Goal: Check status: Check status

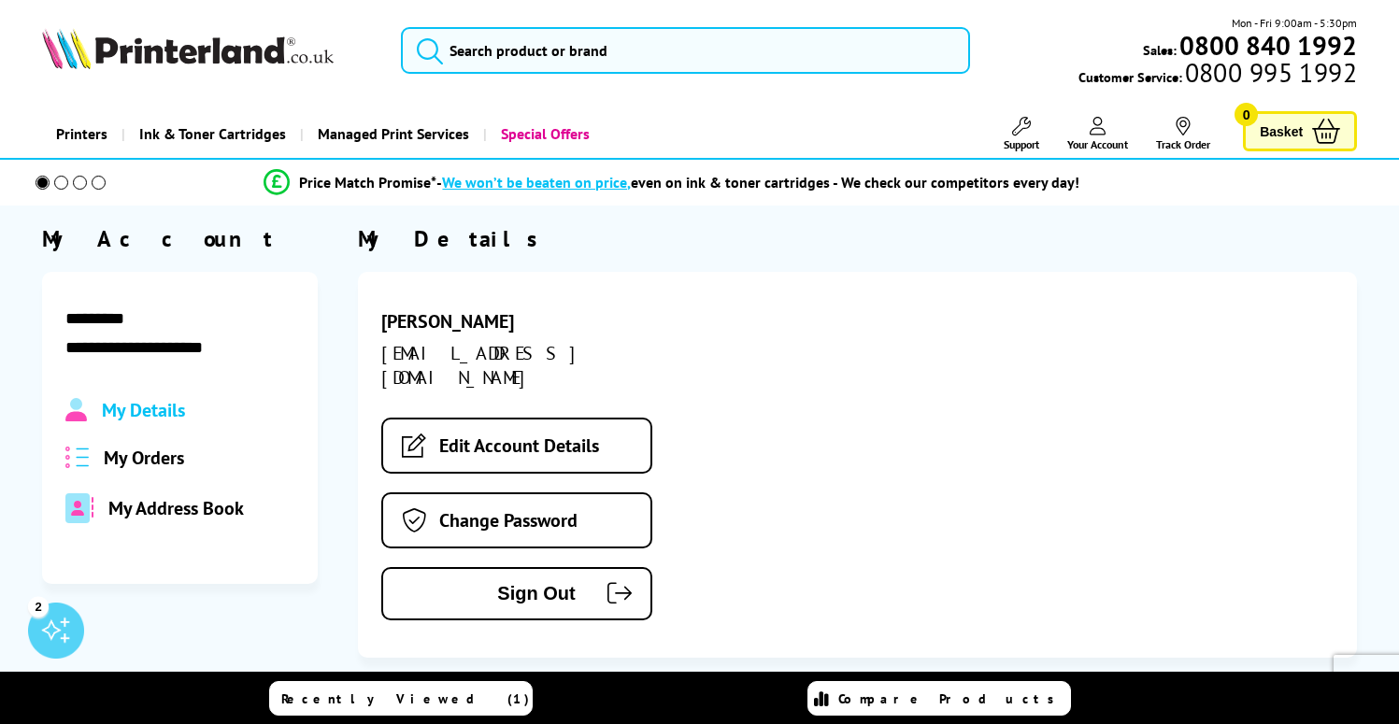
click at [148, 449] on span "My Orders" at bounding box center [144, 458] width 80 height 24
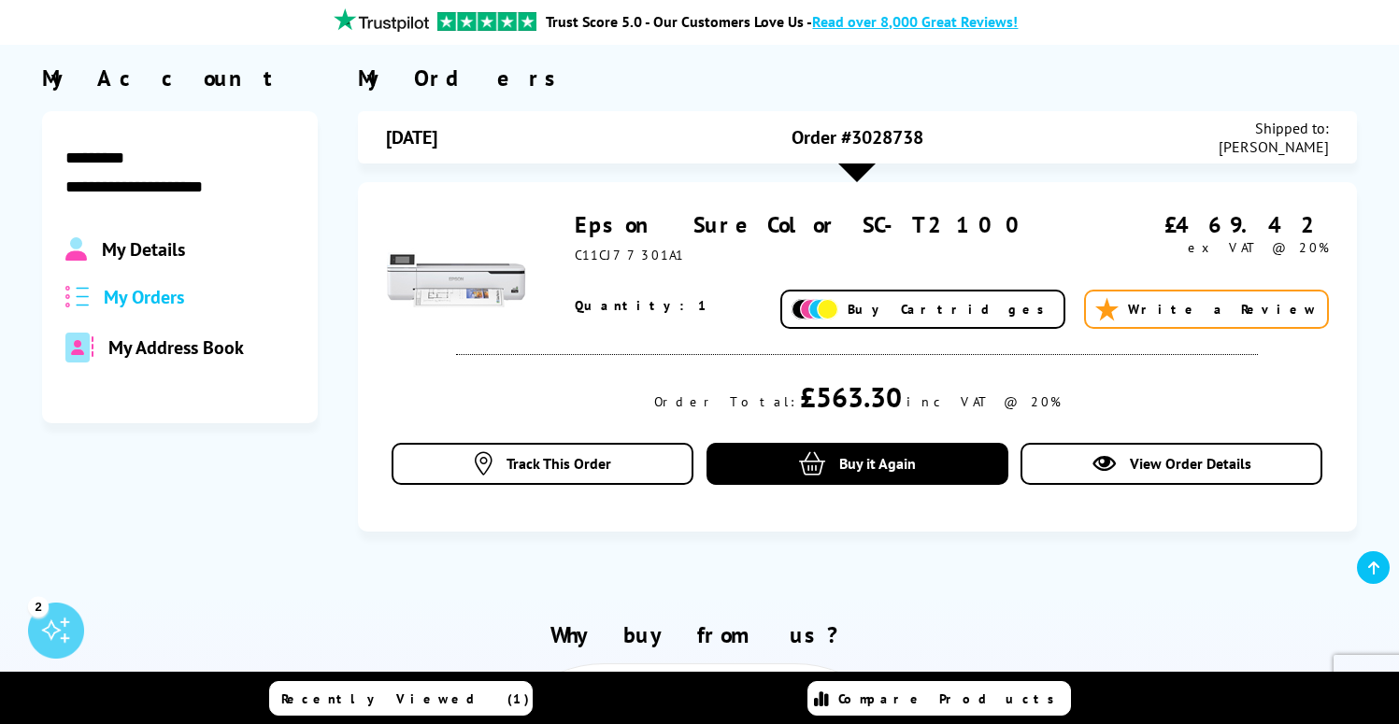
scroll to position [163, 0]
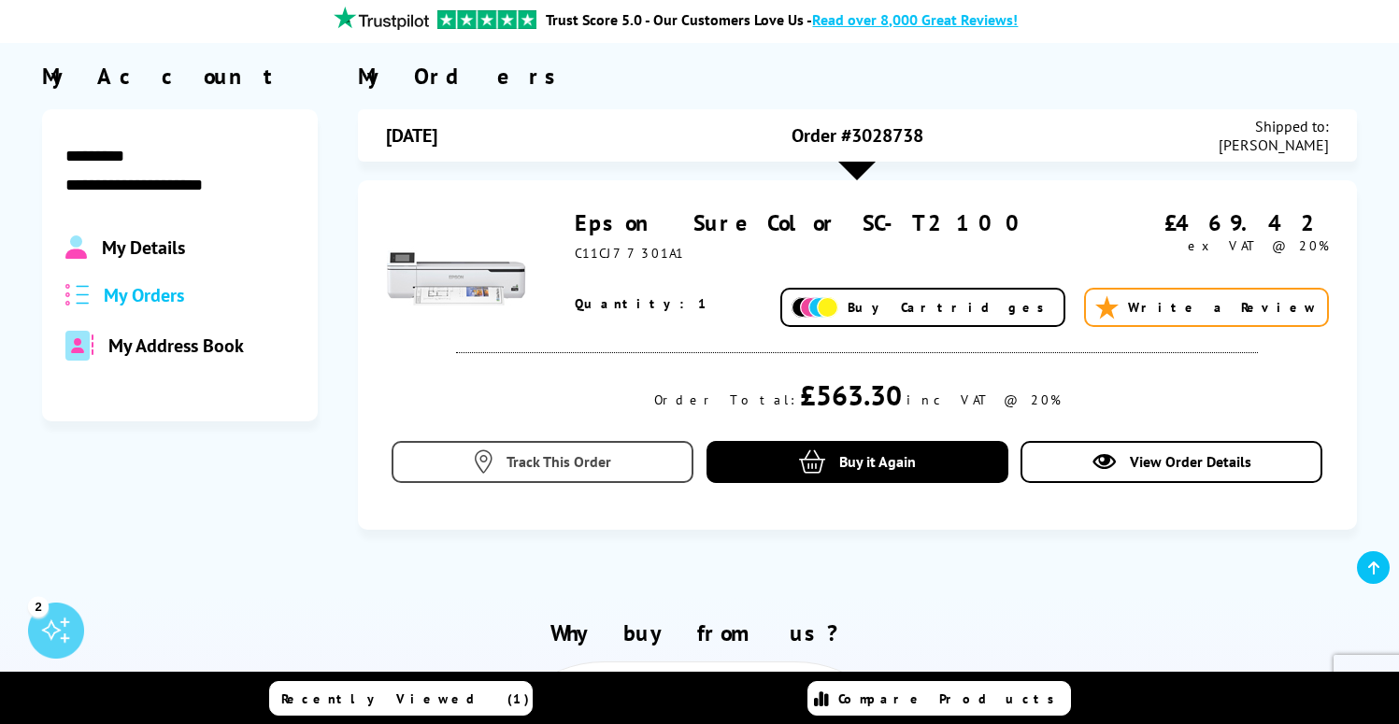
click at [586, 459] on span "Track This Order" at bounding box center [559, 461] width 105 height 19
click at [490, 461] on icon at bounding box center [484, 462] width 18 height 23
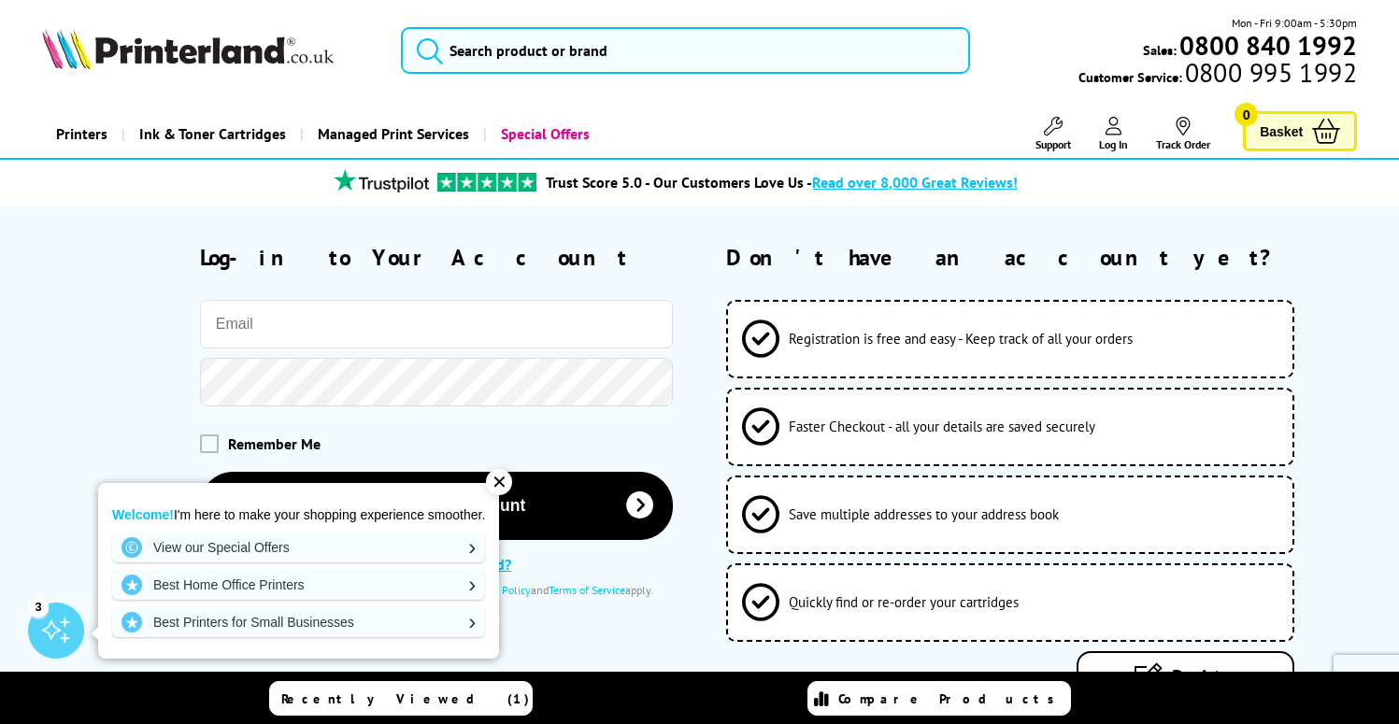
click at [301, 336] on input "email" at bounding box center [437, 324] width 474 height 49
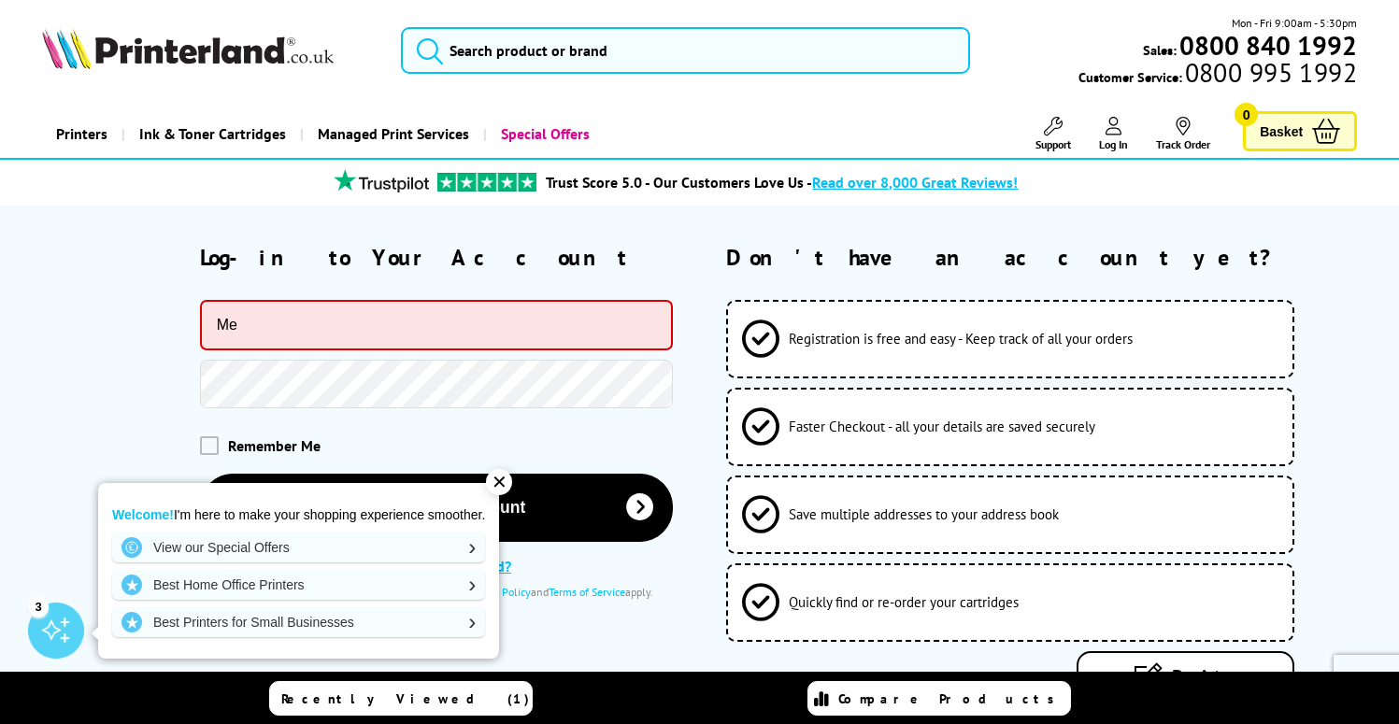
type input "M"
type input "[EMAIL_ADDRESS][DOMAIN_NAME]"
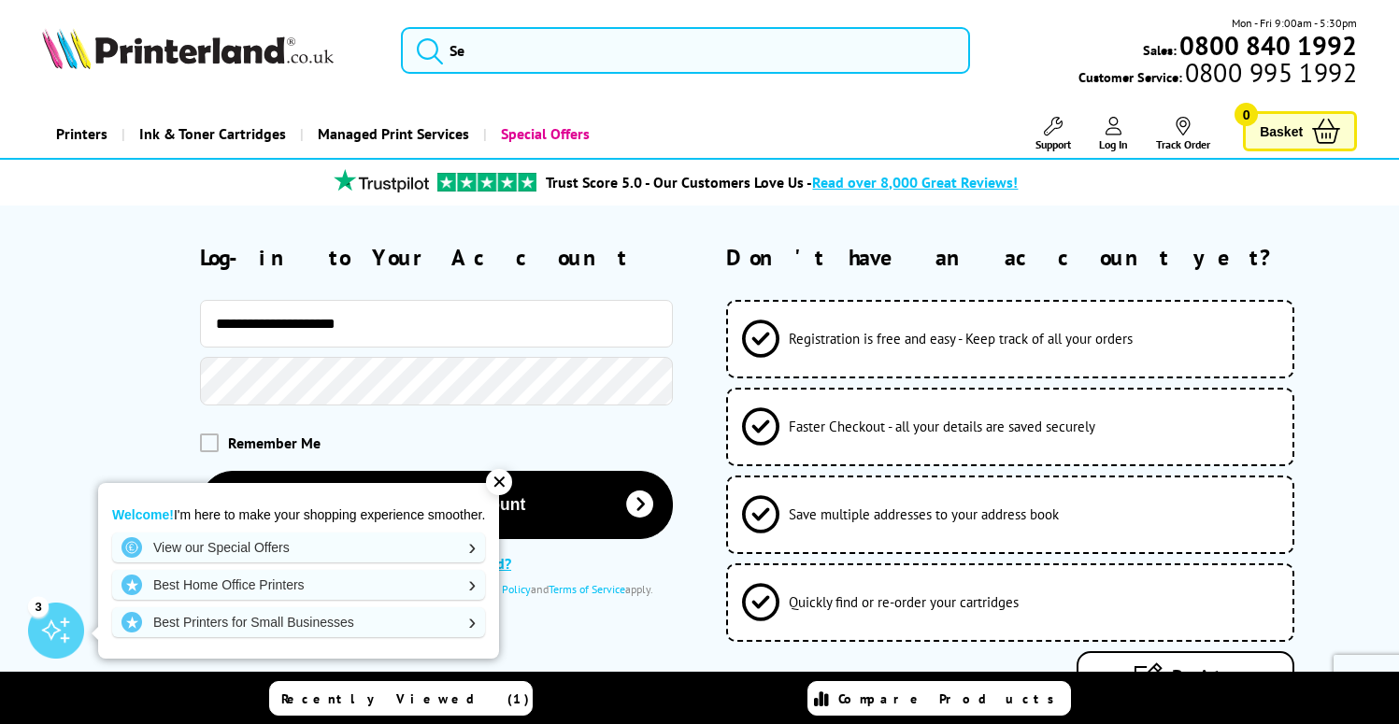
click at [115, 399] on div at bounding box center [357, 382] width 631 height 50
click at [500, 483] on div "✕" at bounding box center [499, 482] width 26 height 26
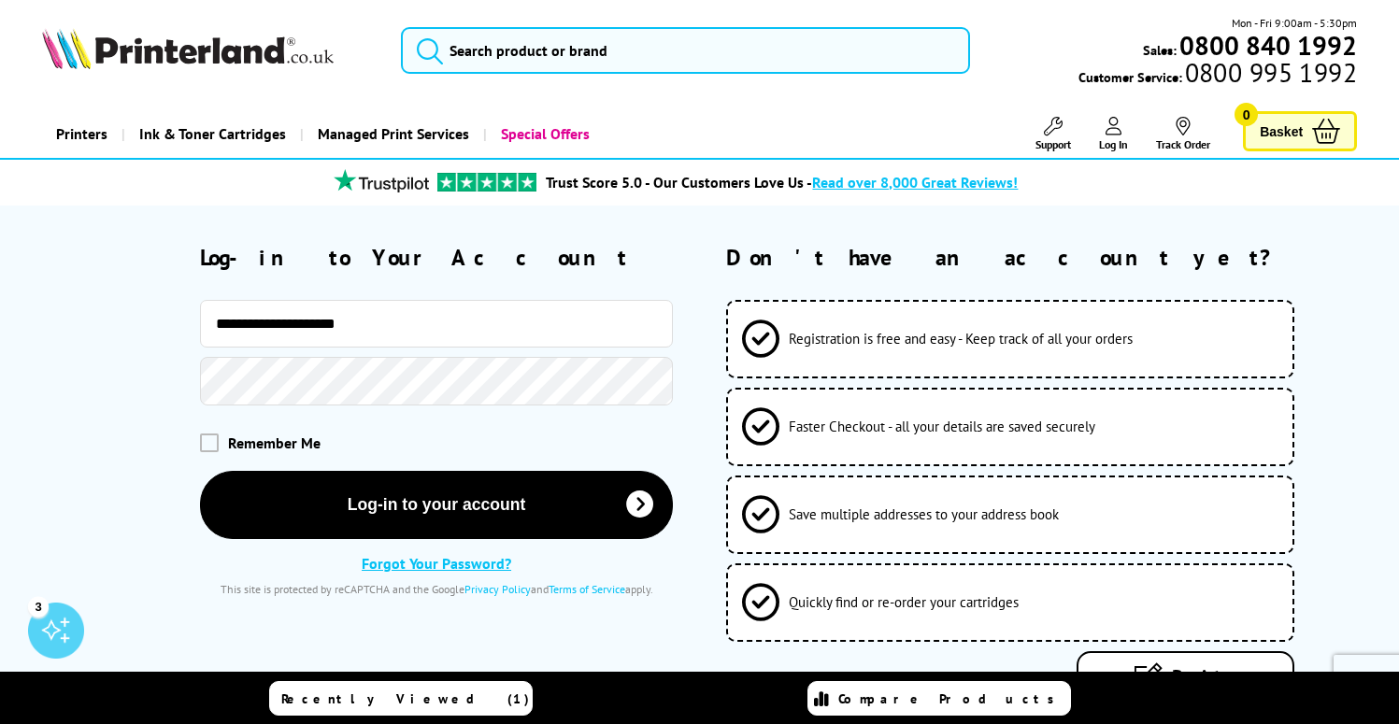
click at [279, 448] on span "Remember Me" at bounding box center [274, 443] width 93 height 19
click at [214, 444] on span at bounding box center [209, 443] width 19 height 19
click at [204, 437] on input "checkbox" at bounding box center [204, 437] width 0 height 0
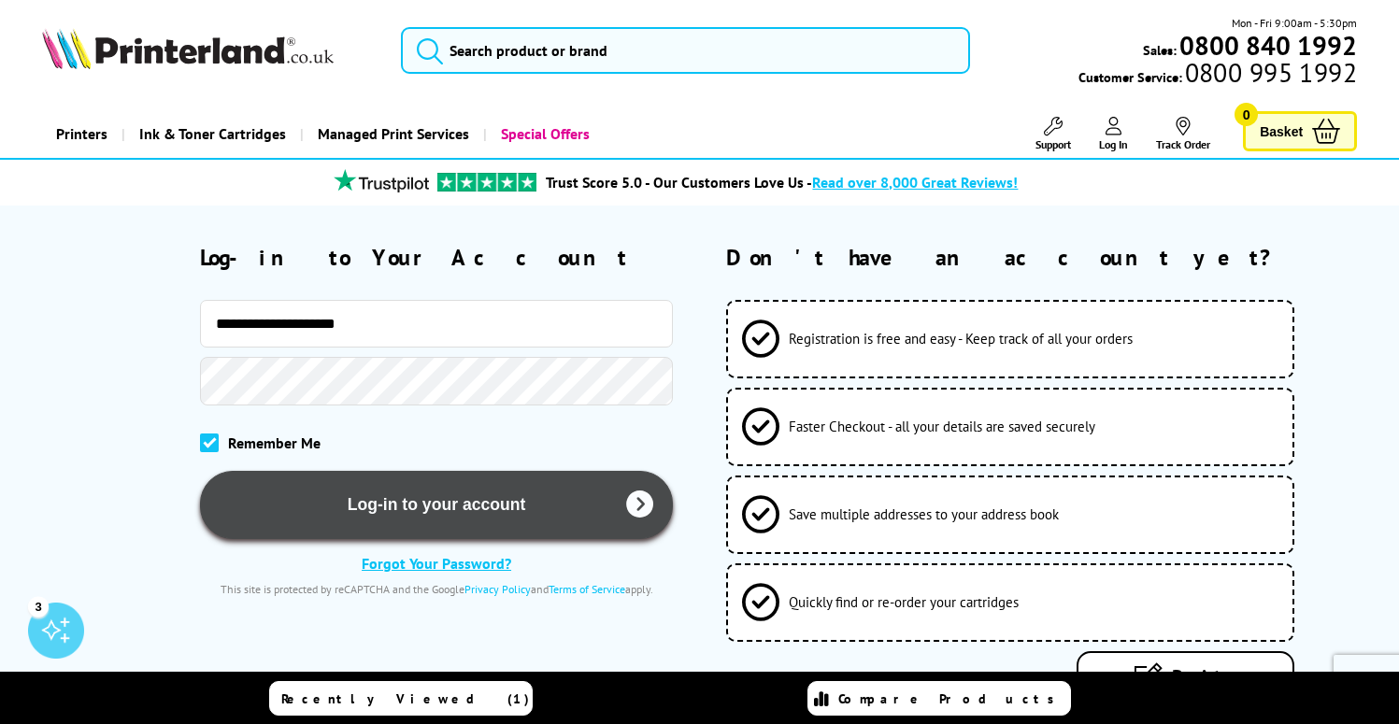
click at [336, 497] on button "Log-in to your account" at bounding box center [437, 505] width 474 height 68
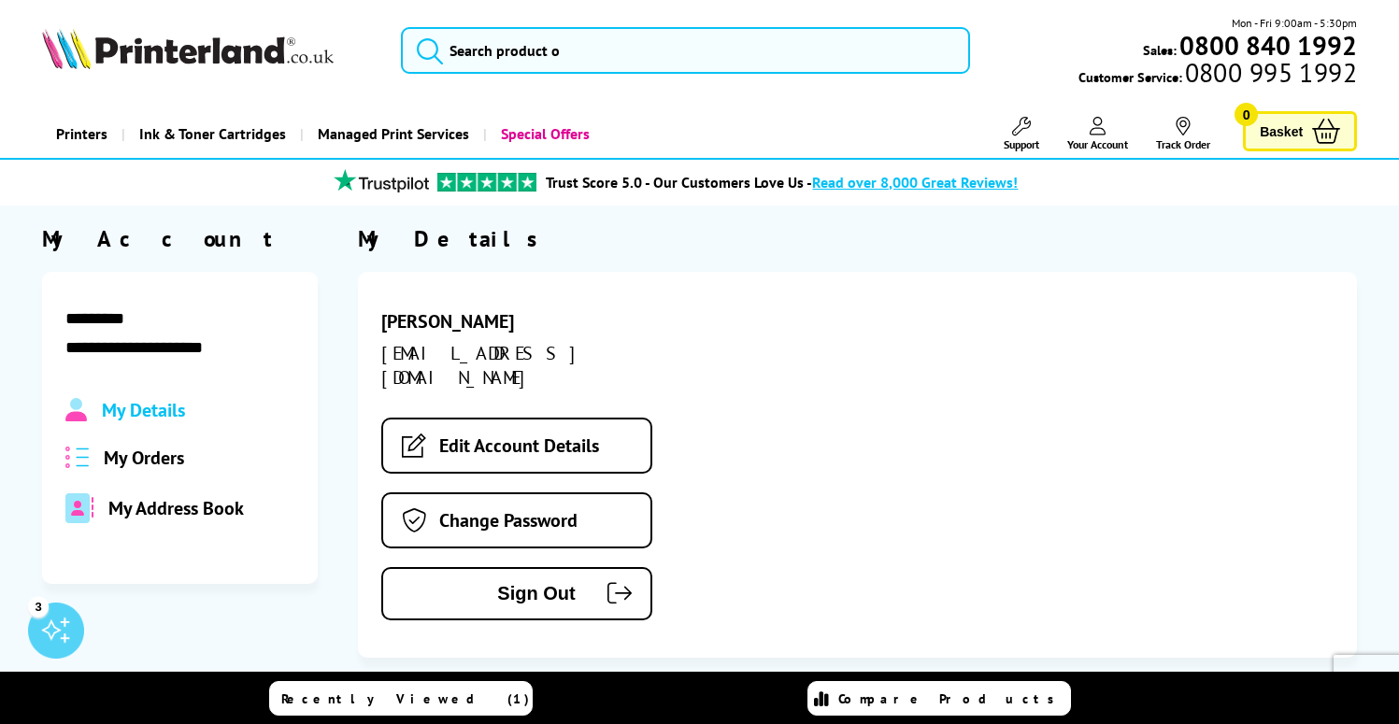
click at [159, 461] on span "My Orders" at bounding box center [144, 458] width 80 height 24
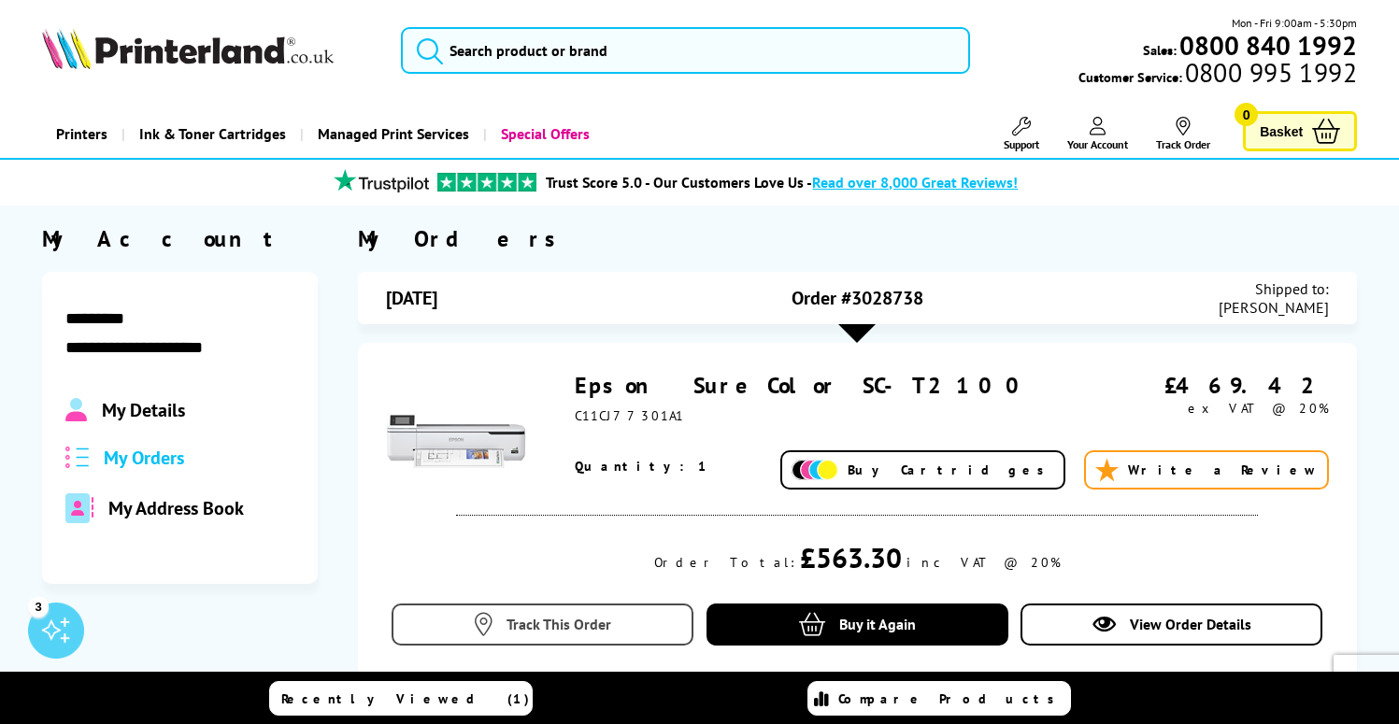
click at [548, 641] on link "Track This Order" at bounding box center [543, 625] width 302 height 42
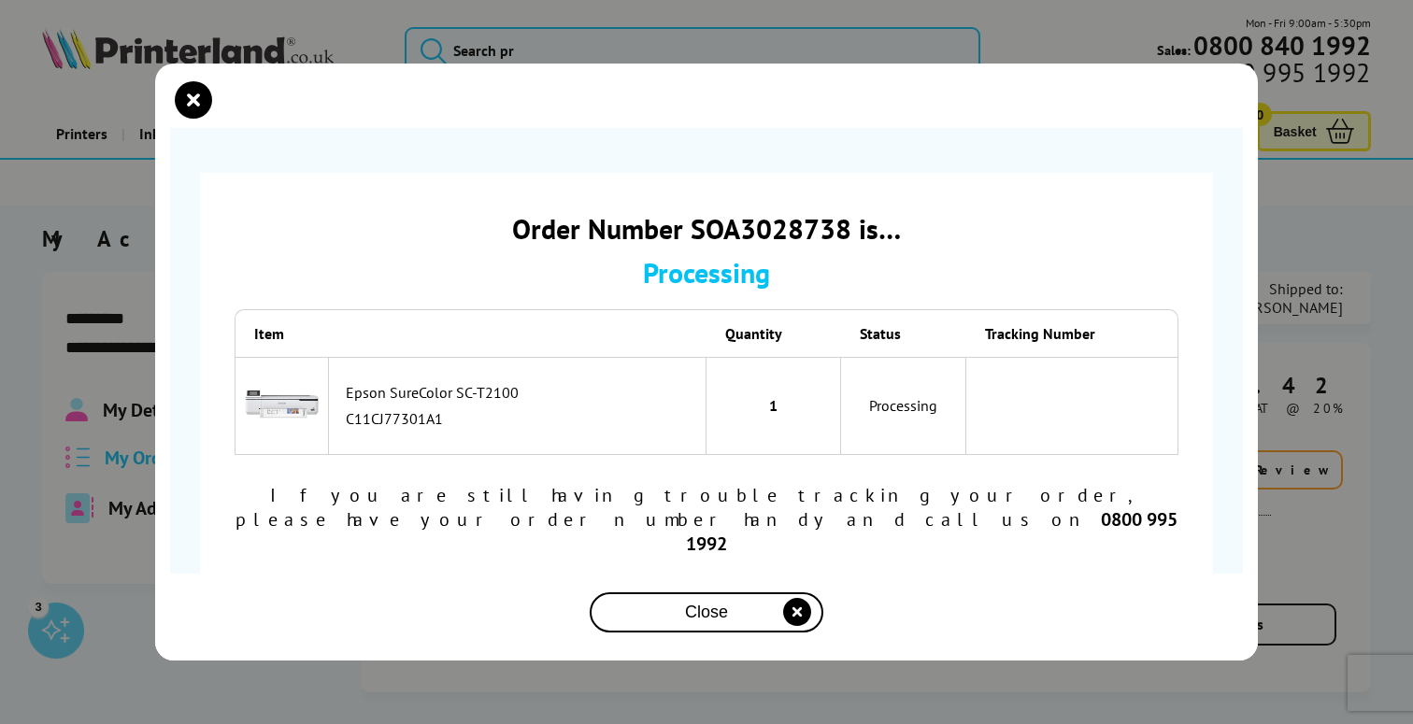
click at [730, 291] on div "Processing" at bounding box center [707, 272] width 944 height 36
click at [201, 119] on icon "close modal" at bounding box center [193, 99] width 37 height 37
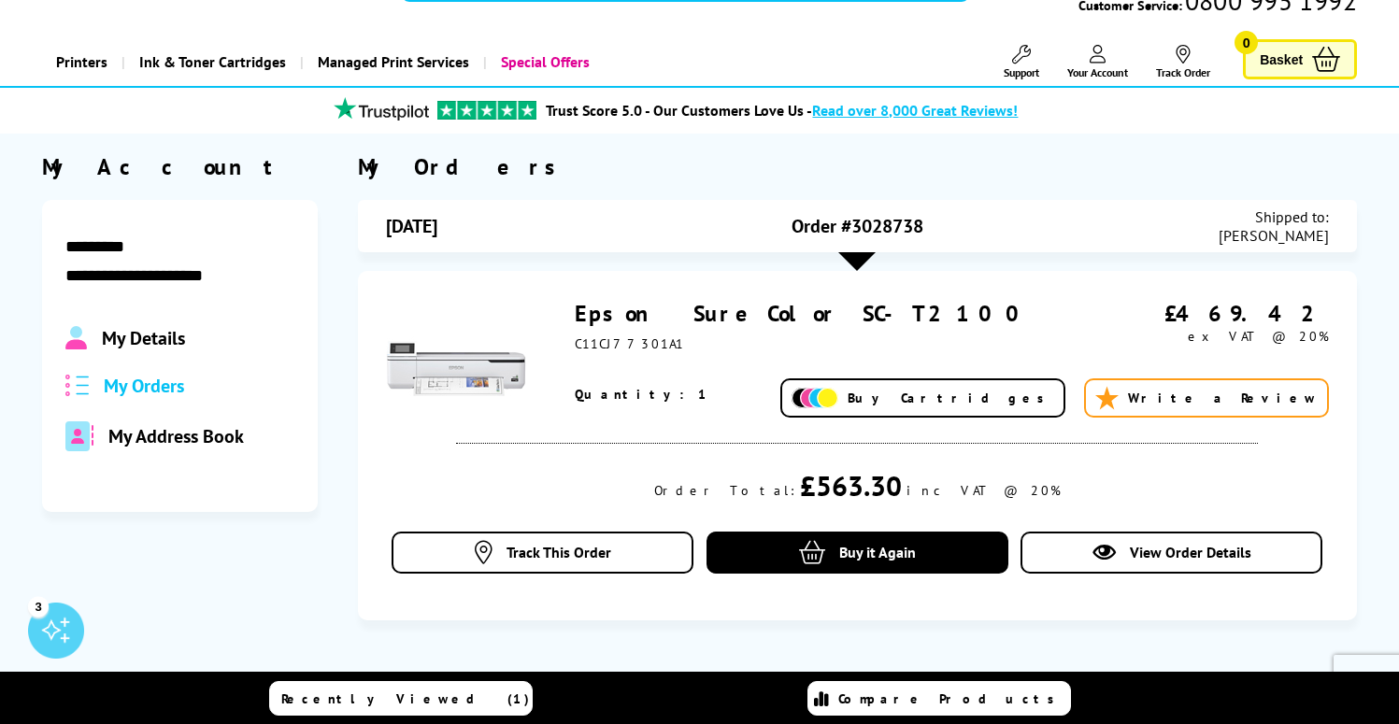
scroll to position [71, 0]
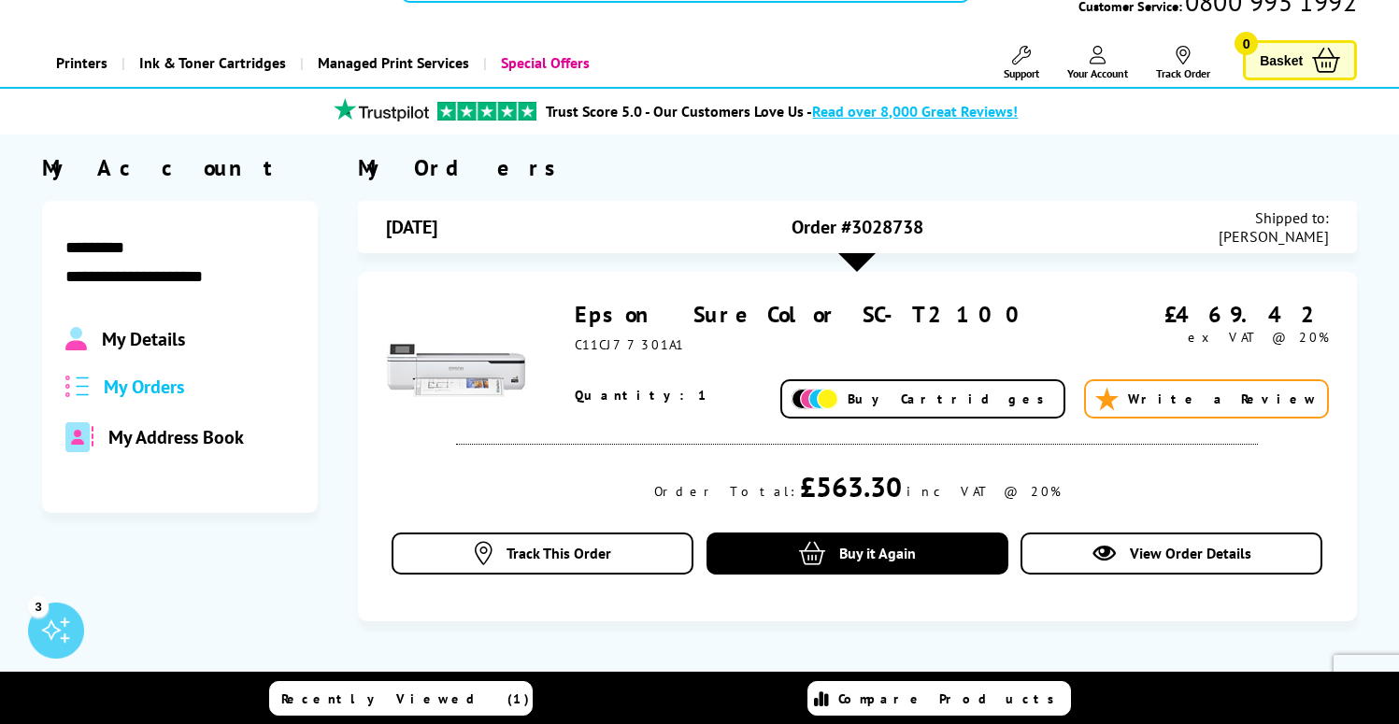
click at [628, 322] on link "Epson SureColor SC-T2100" at bounding box center [804, 314] width 458 height 29
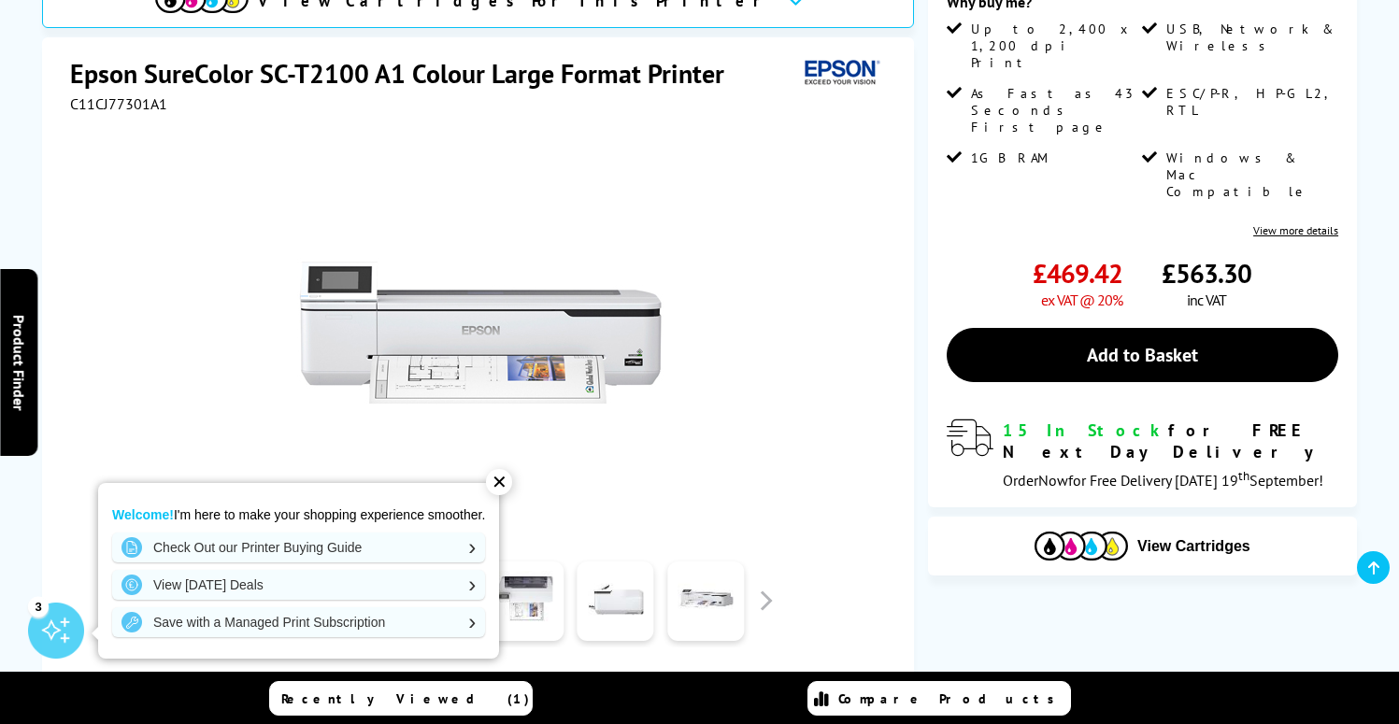
scroll to position [295, 0]
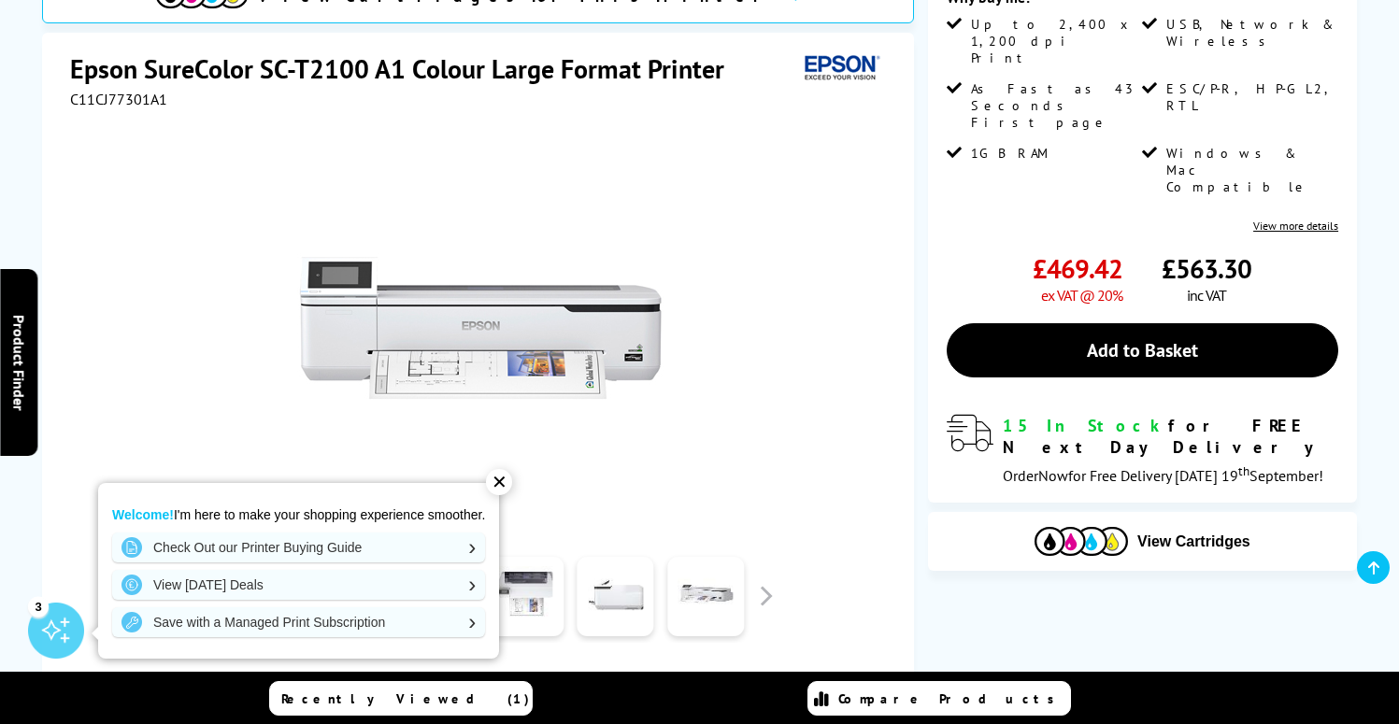
click at [989, 415] on icon "modal_delivery" at bounding box center [970, 433] width 47 height 37
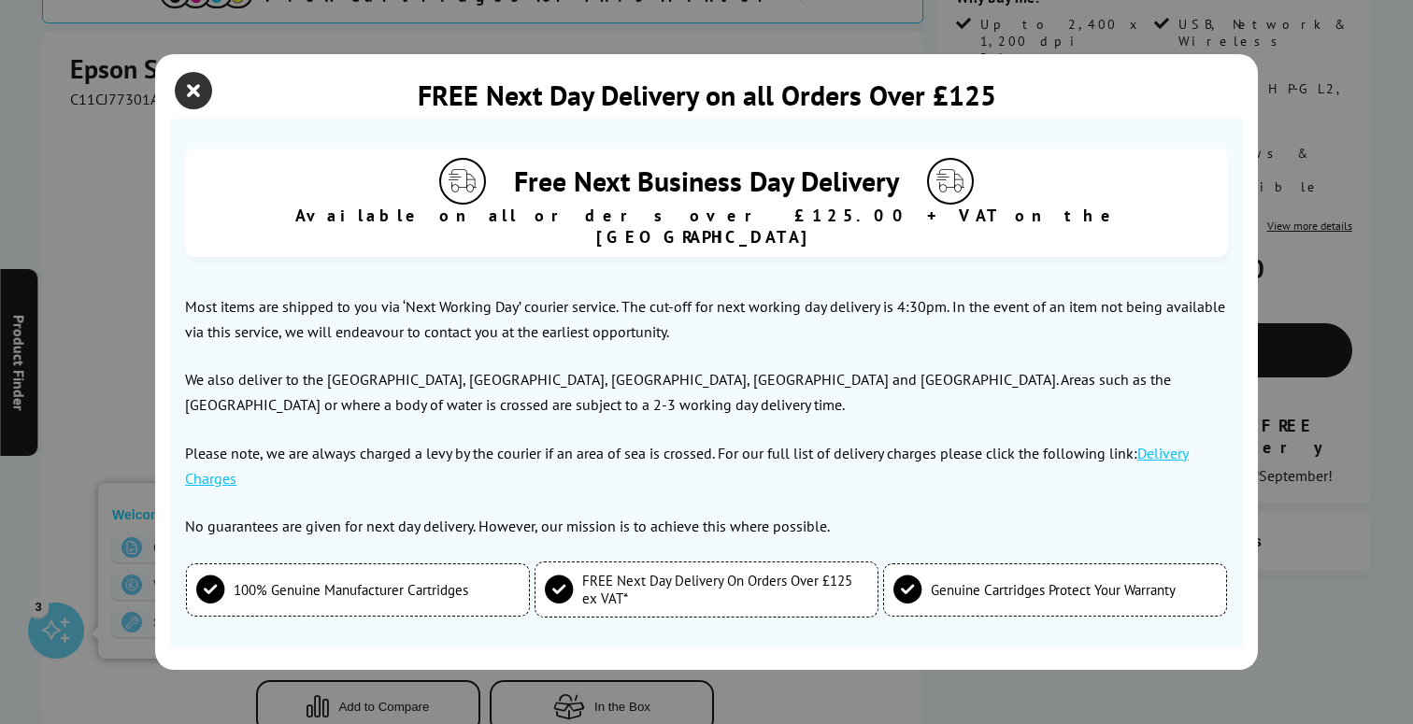
click at [195, 95] on icon "close modal" at bounding box center [193, 90] width 37 height 37
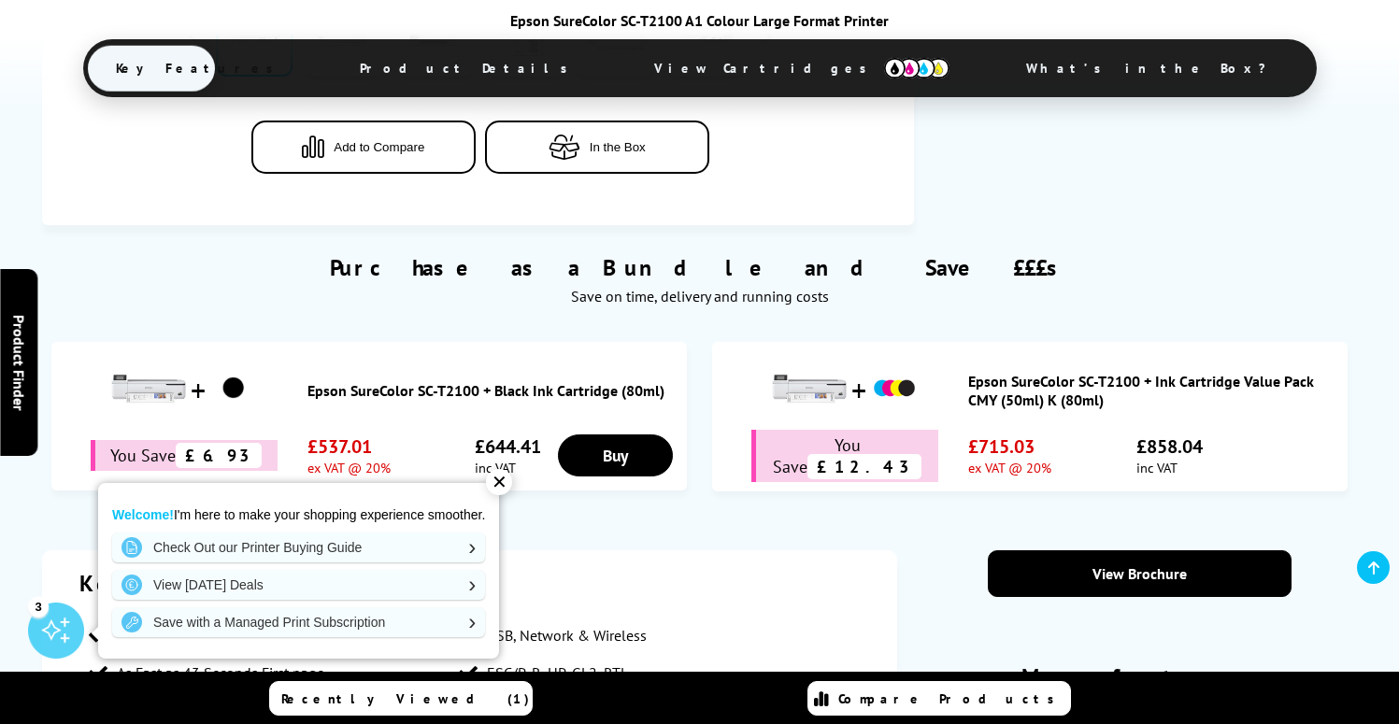
scroll to position [847, 0]
